Goal: Use online tool/utility: Use online tool/utility

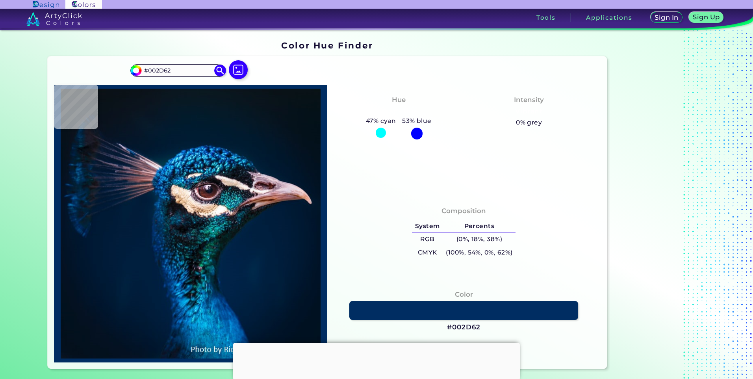
type input "#001f3e"
type input "#001F3E"
type input "#011c3a"
type input "#011C3A"
type input "#001830"
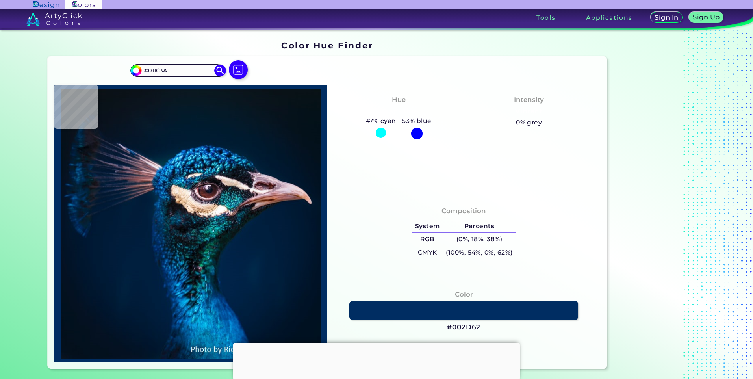
type input "#001830"
type input "#001e3a"
type input "#001E3A"
type input "#002747"
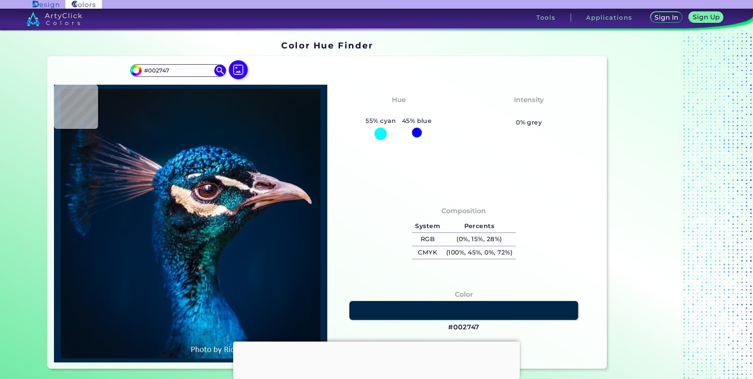
type input "#045585"
type input "#015b85"
type input "#015B85"
type input "#097eb5"
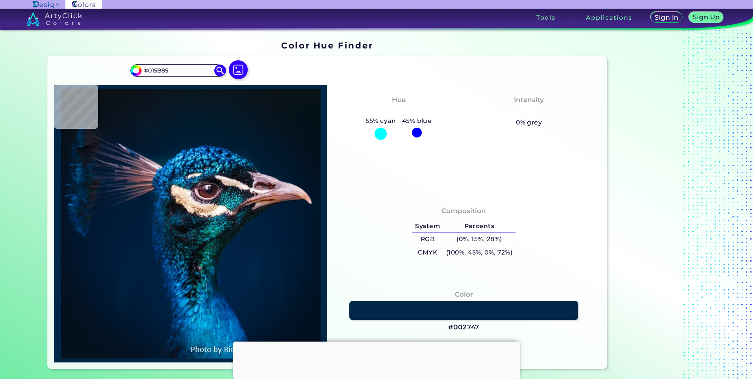
type input "#097EB5"
type input "#0297d0"
type input "#0297D0"
type input "#038fc9"
type input "#038FC9"
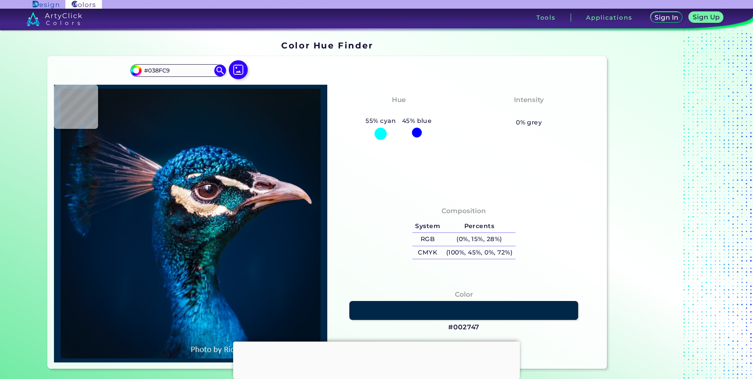
type input "#0275a4"
type input "#0275A4"
type input "#02468c"
type input "#02468C"
type input "#002245"
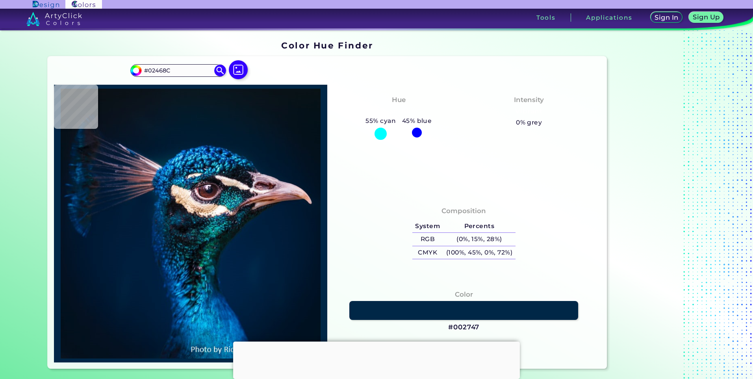
type input "#002245"
type input "#002343"
type input "#011c39"
type input "#011C39"
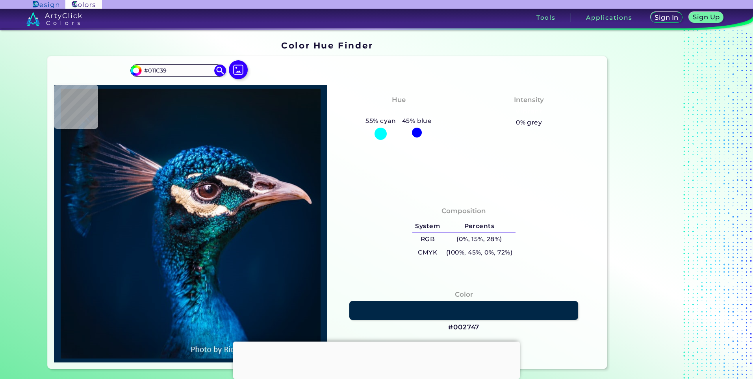
type input "#001a35"
type input "#001A35"
type input "#001932"
type input "#001830"
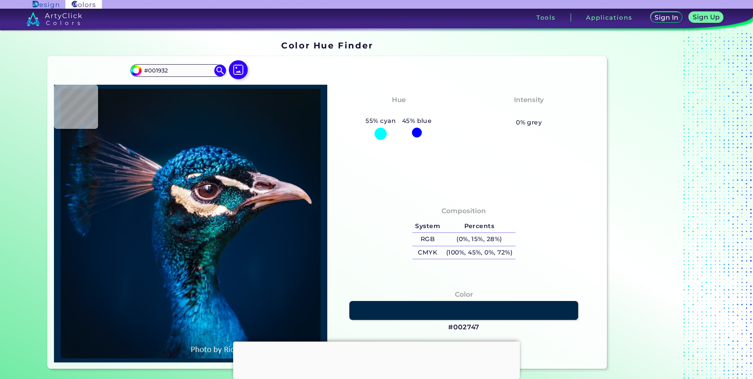
type input "#001830"
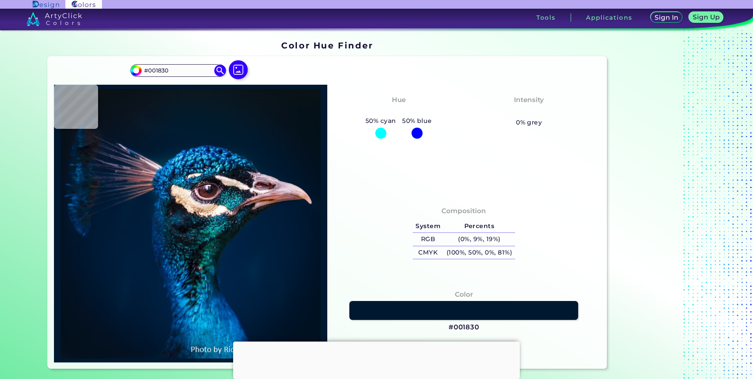
type input "#01172f"
type input "#01172F"
type input "#01172e"
type input "#01172E"
type input "#00162d"
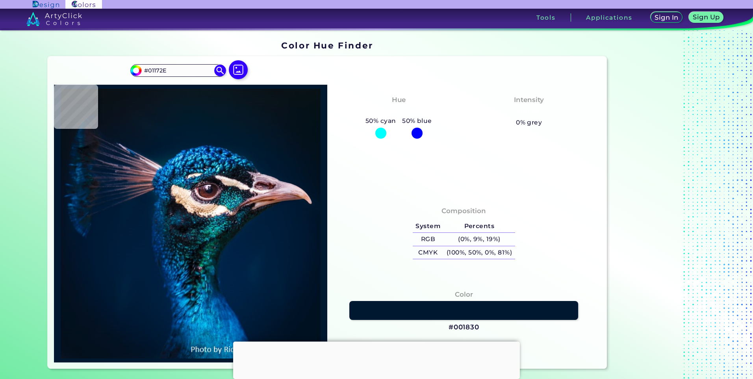
type input "#00162D"
type input "#062039"
type input "#e7bab7"
type input "#E7BAB7"
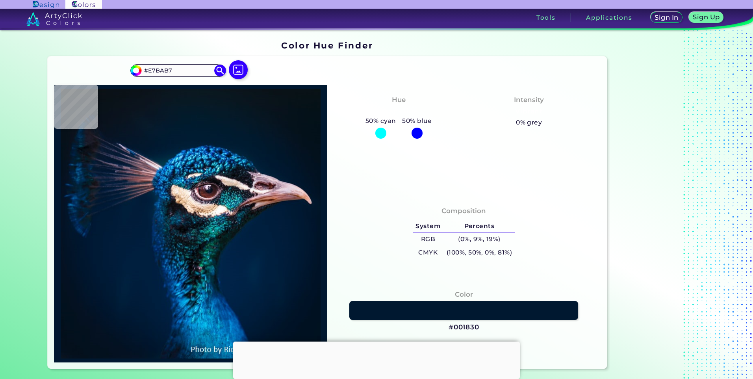
type input "#001626"
type input "#001327"
type input "#011327"
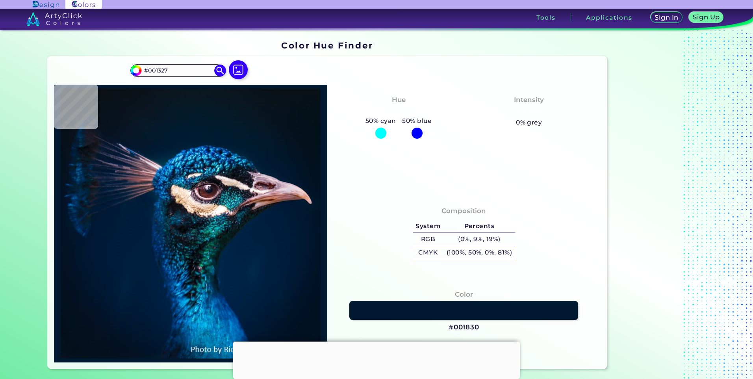
type input "#011327"
type input "#021325"
type input "#011327"
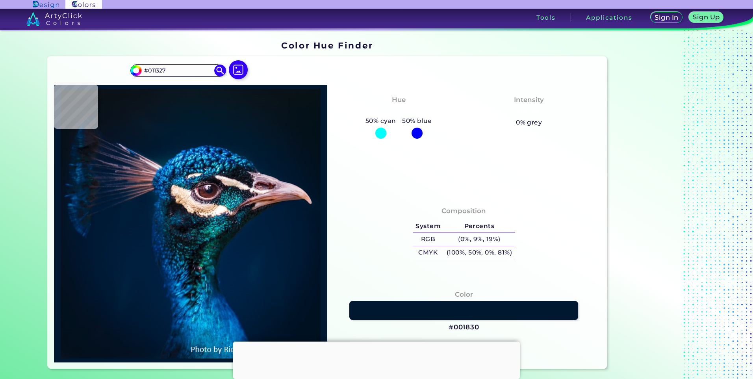
type input "#021428"
type input "#001429"
type input "#00152a"
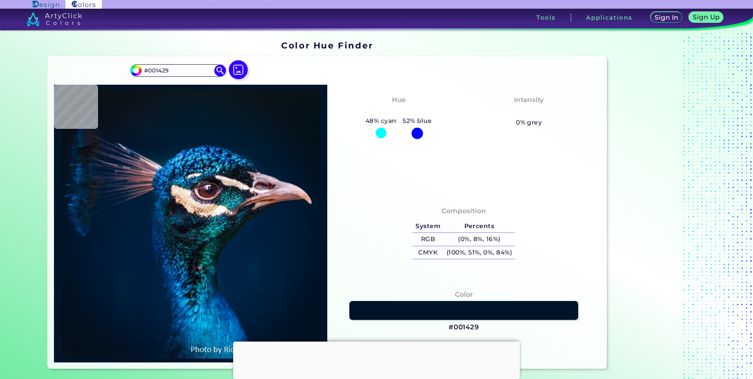
type input "#00152A"
type input "#00162b"
type input "#00162B"
type input "#00182b"
type input "#00182B"
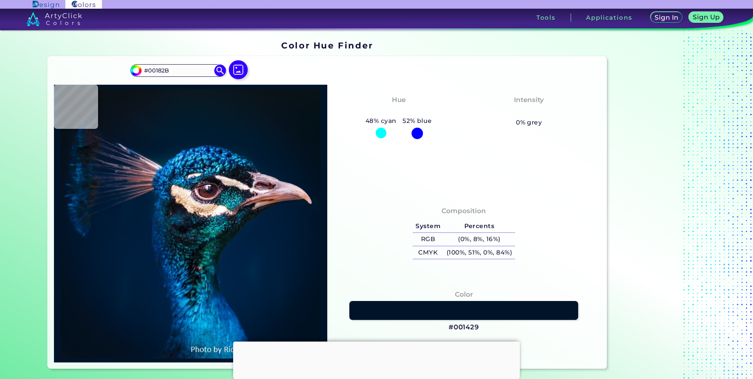
type input "#02182d"
type input "#02182D"
type input "#011933"
type input "#0b142c"
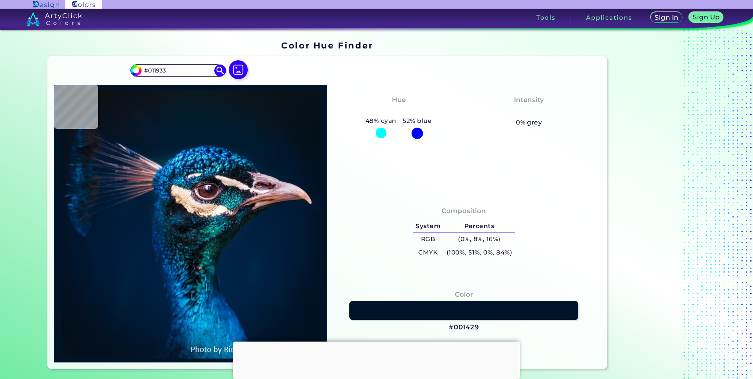
type input "#0B142C"
type input "#d4c3d3"
type input "#D4C3D3"
type input "#e9d6dd"
type input "#E9D6DD"
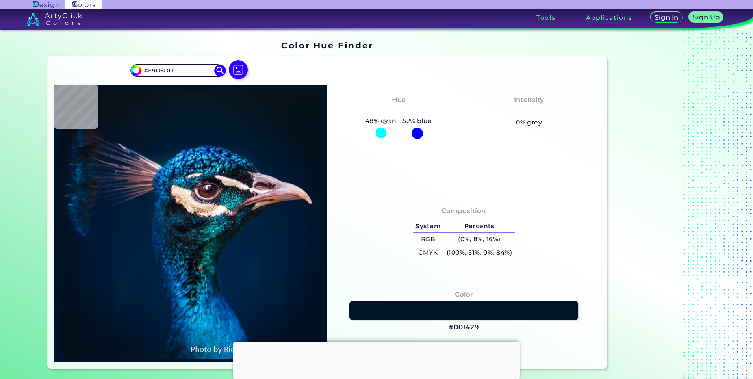
type input "#e8d8df"
type input "#E8D8DF"
type input "#e8d7df"
type input "#E8D7DF"
type input "#e7d3df"
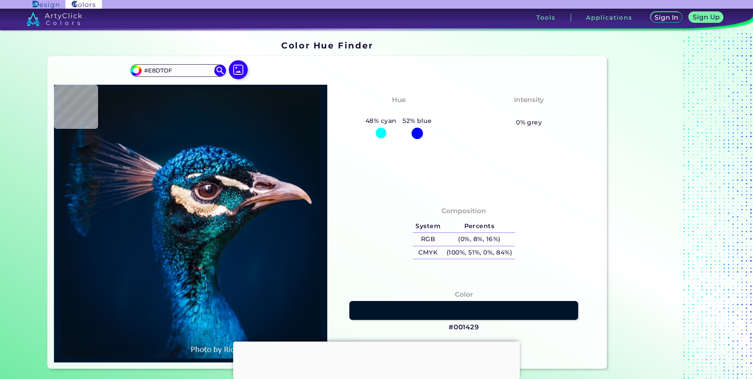
type input "#E7D3DF"
type input "#e6d3e0"
type input "#E6D3E0"
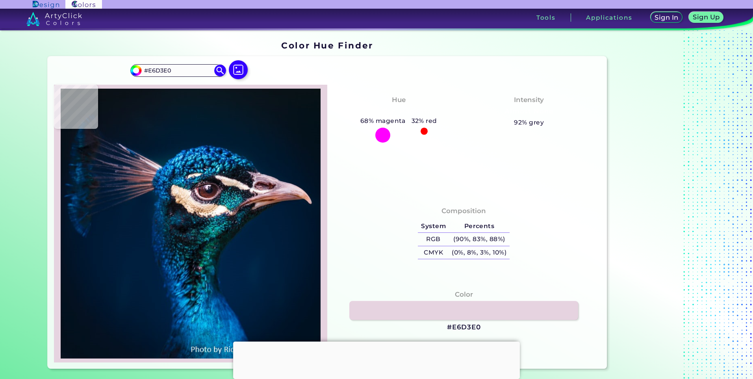
type input "#e7d4e0"
type input "#E7D4E0"
type input "#e6d5e2"
type input "#E6D5E2"
type input "#e3d4e1"
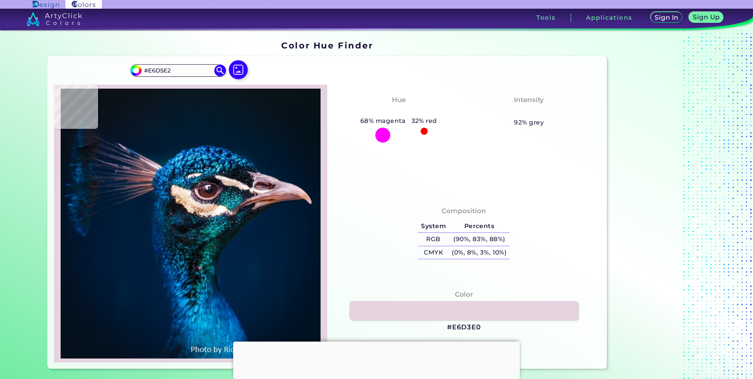
type input "#E3D4E1"
type input "#e0d1df"
type input "#E0D1DF"
type input "#ded0de"
type input "#DED0DE"
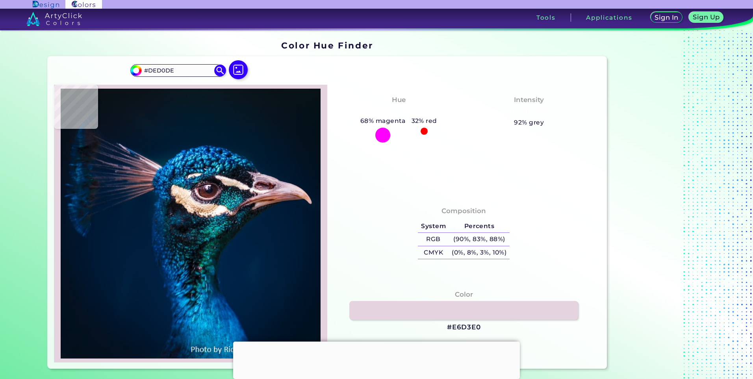
type input "#ded1df"
type input "#DED1DF"
type input "#e1d4e4"
type input "#E1D4E4"
type input "#e2d5e6"
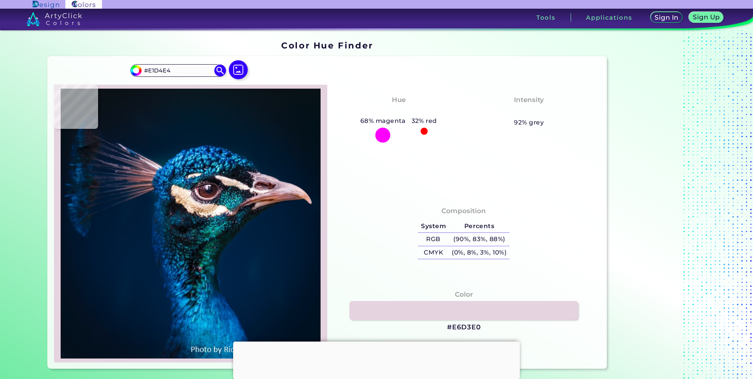
type input "#E2D5E6"
type input "#d9c8d8"
type input "#D9C8D8"
type input "#dac8d9"
type input "#DAC8D9"
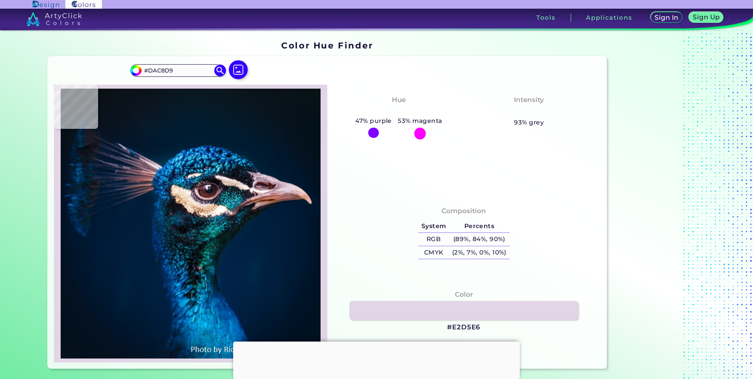
type input "#d8c4d4"
type input "#D8C4D4"
type input "#d8c3d1"
type input "#D8C3D1"
type input "#d4bfcd"
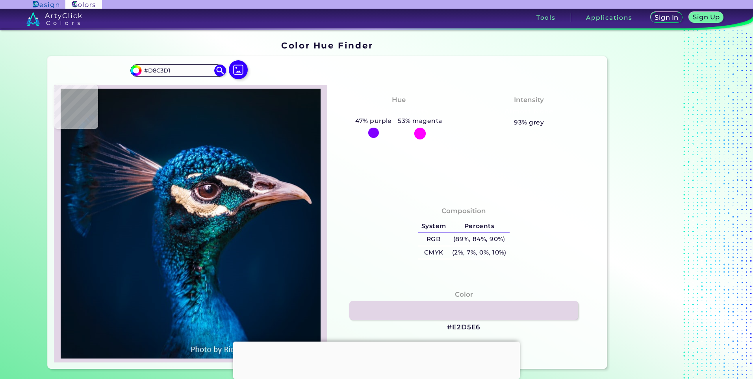
type input "#D4BFCD"
type input "#d1b7c4"
type input "#D1B7C4"
type input "#c5a5b4"
type input "#C5A5B4"
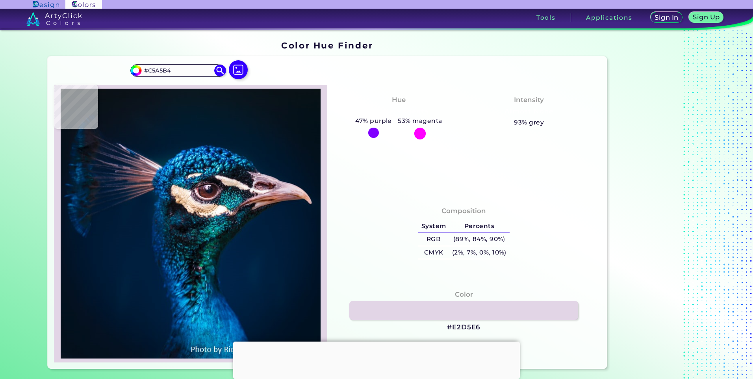
type input "#c8a9b8"
type input "#C8A9B8"
type input "#ad8895"
type input "#AD8895"
type input "#b28e9b"
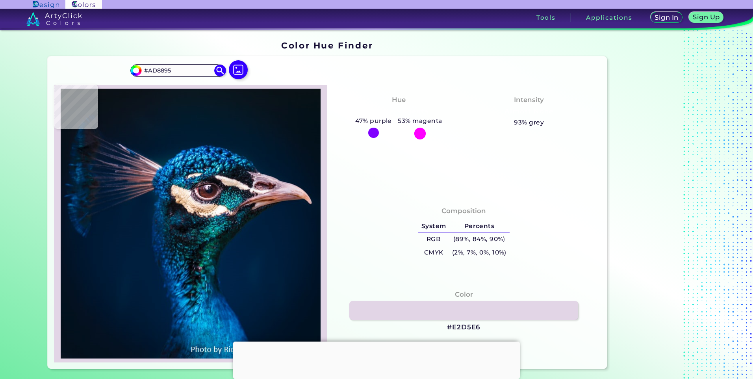
type input "#B28E9B"
type input "#ab7f87"
type input "#AB7F87"
type input "#ab7a7c"
type input "#AB7A7C"
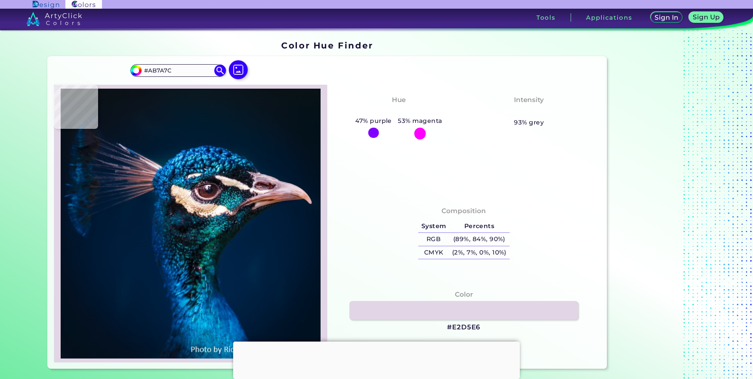
type input "#af7e7f"
type input "#AF7E7F"
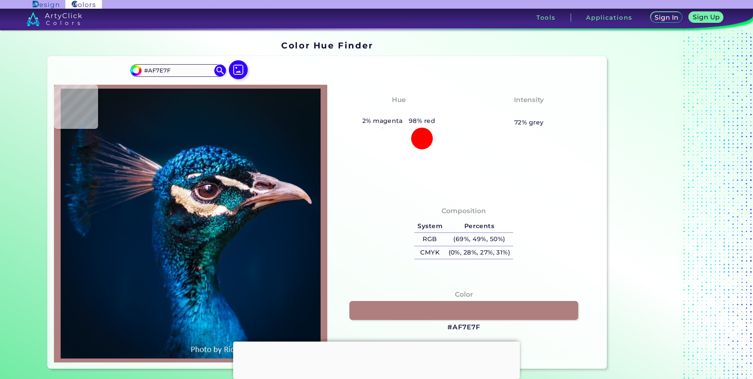
type input "#bf8882"
type input "#BF8882"
type input "#c58d86"
type input "#C58D86"
type input "#c89088"
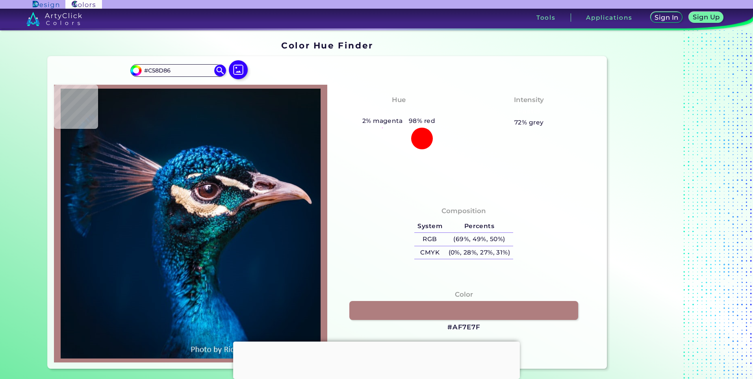
type input "#C89088"
type input "#c89189"
type input "#C89189"
type input "#c1867c"
type input "#C1867C"
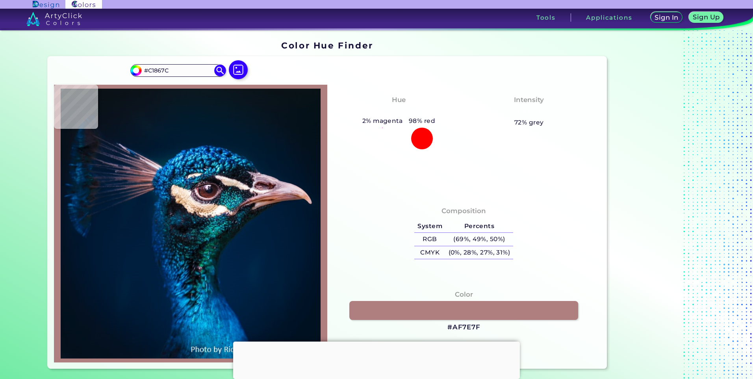
type input "#c58a80"
type input "#C58A80"
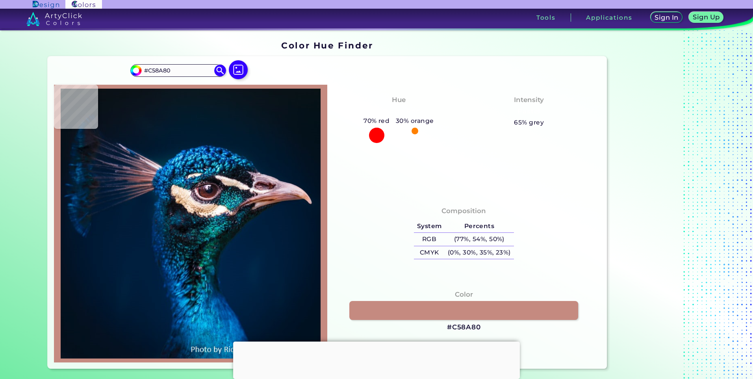
type input "#b37870"
type input "#B37870"
type input "#aa6c67"
type input "#AA6C67"
type input "#ab6d68"
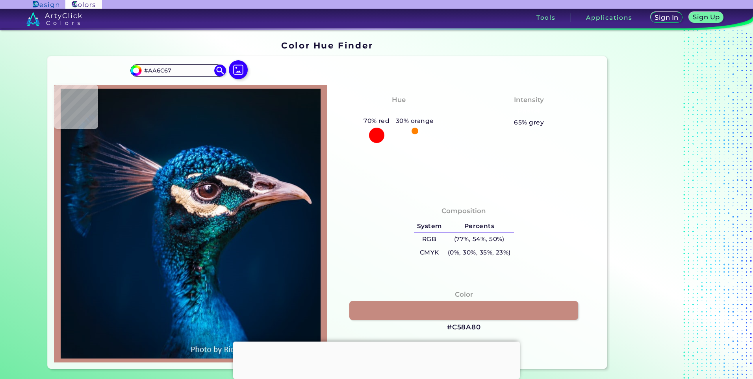
type input "#AB6D68"
type input "#b37370"
type input "#B37370"
type input "#bc7b79"
type input "#BC7B79"
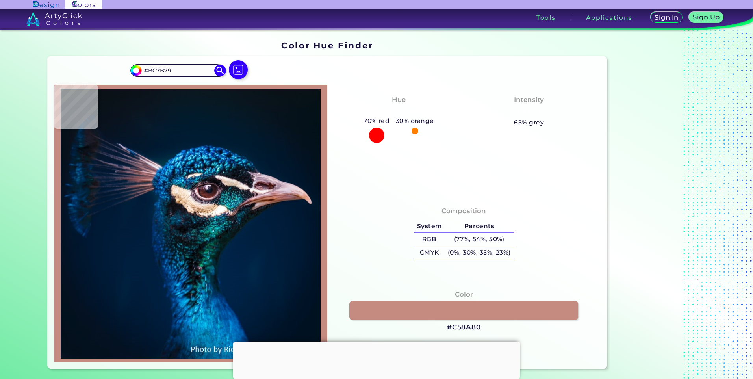
type input "#c78580"
type input "#C78580"
type input "#c9847c"
type input "#C9847C"
type input "#cb8475"
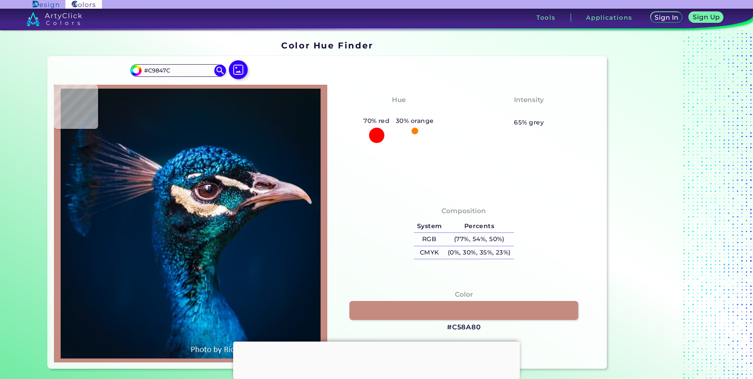
type input "#CB8475"
type input "#ce856b"
type input "#CE856B"
type input "#b46a4a"
type input "#B46A4A"
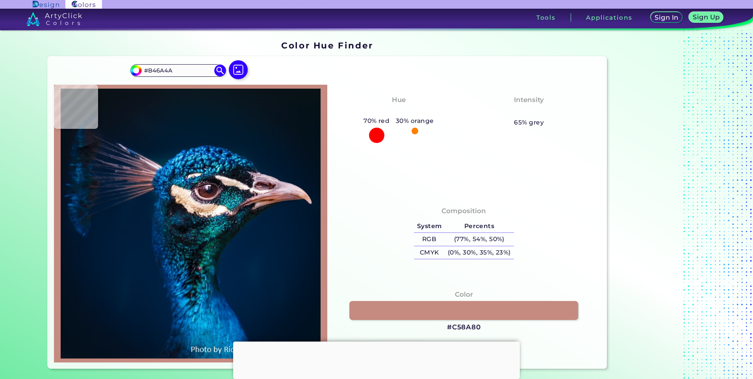
type input "#93563b"
type input "#93563B"
type input "#8e4e3a"
type input "#8E4E3A"
type input "#6b2c12"
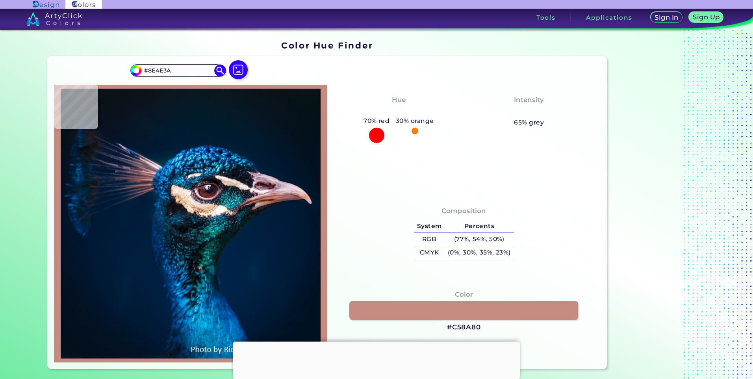
type input "#6B2C12"
type input "#5a2106"
type input "#5A2106"
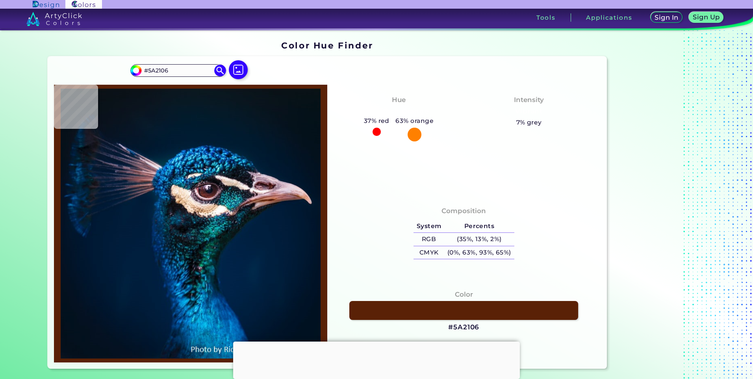
type input "#88553b"
type input "#88553B"
type input "#ad7c6e"
type input "#AD7C6E"
type input "#6b3b2f"
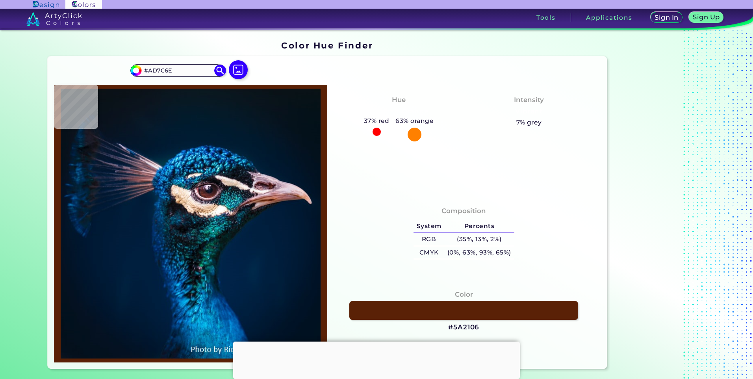
type input "#6B3B2F"
type input "#926068"
type input "#a57e88"
type input "#A57E88"
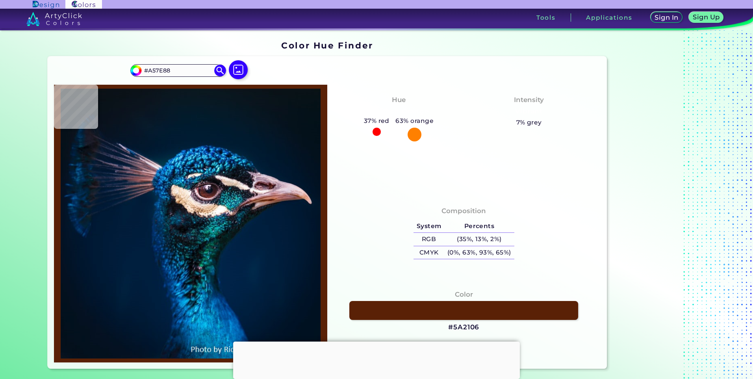
type input "#183443"
type input "#249698"
type input "#51cdd4"
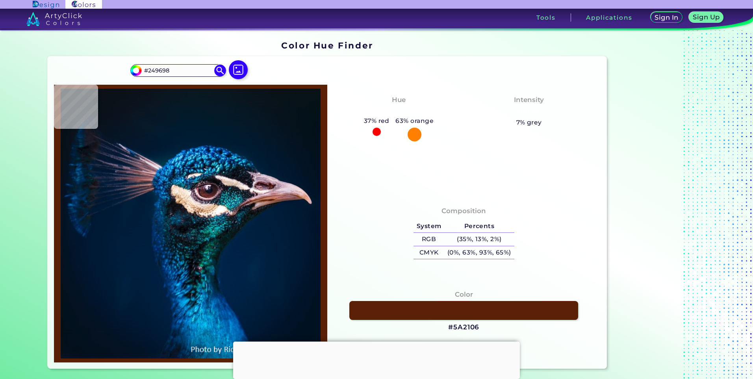
type input "#51CDD4"
type input "#054f69"
type input "#054F69"
type input "#176d89"
type input "#176D89"
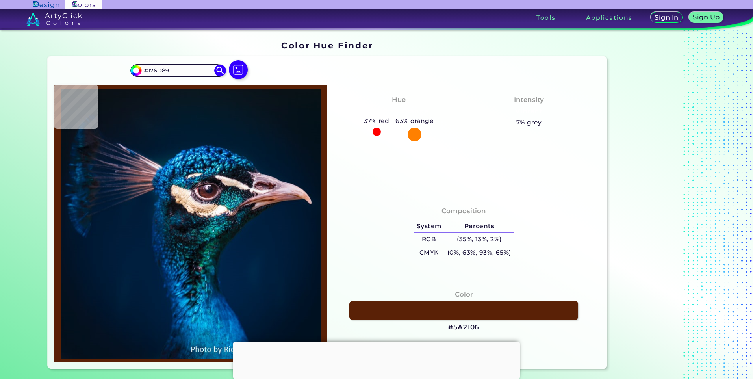
type input "#024f6c"
type input "#024F6C"
type input "#288493"
type input "#308a8b"
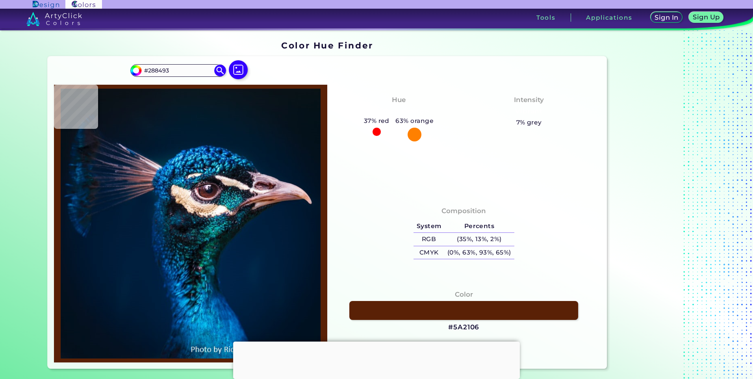
type input "#308A8B"
type input "#578394"
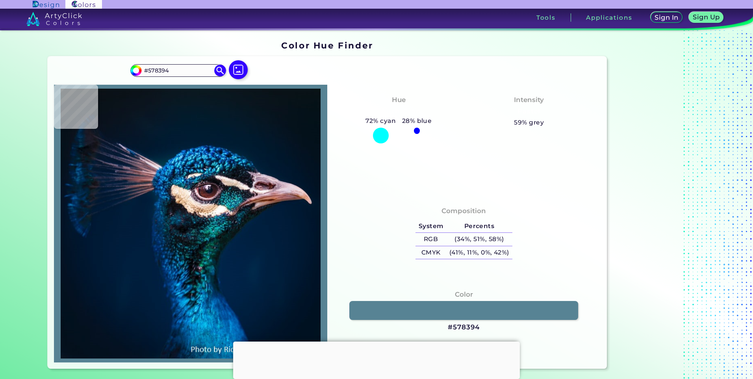
type input "#0b6e7a"
type input "#0B6E7A"
type input "#1a6e75"
type input "#1A6E75"
type input "#23858e"
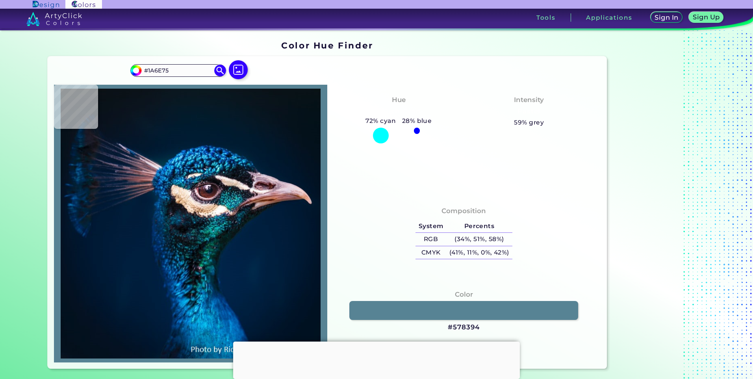
type input "#23858E"
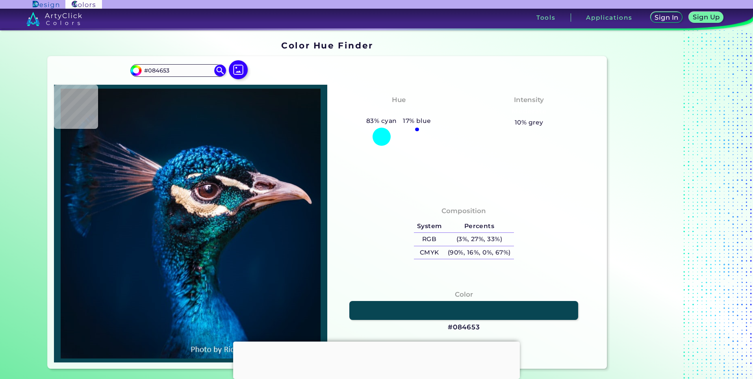
scroll to position [118, 0]
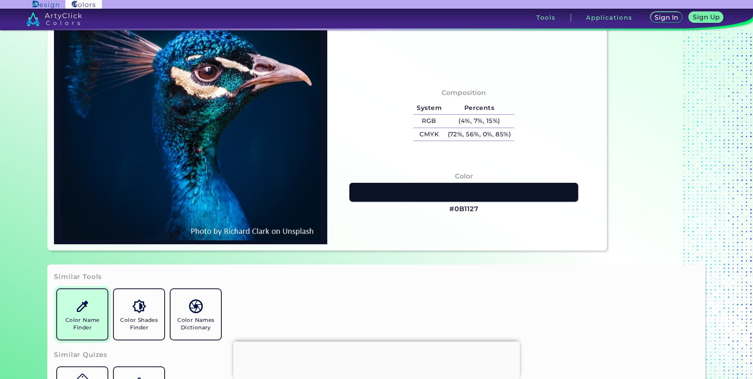
click at [91, 315] on link "Color Name Finder" at bounding box center [82, 314] width 57 height 57
